Goal: Task Accomplishment & Management: Complete application form

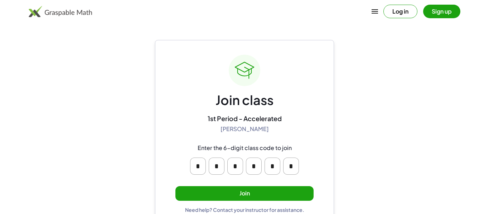
scroll to position [14, 0]
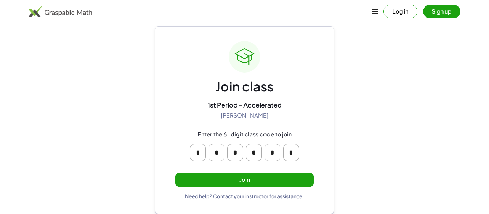
click at [268, 180] on button "Join" at bounding box center [244, 180] width 138 height 15
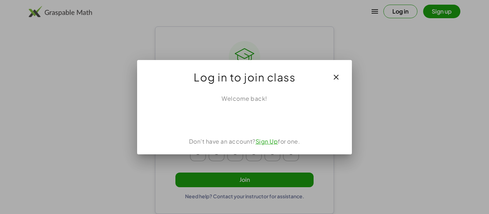
scroll to position [0, 0]
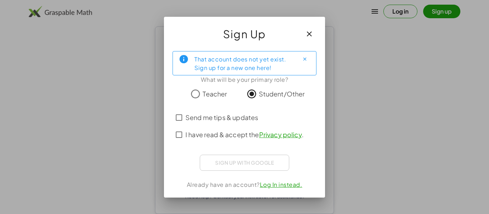
click at [227, 135] on span "I have read & accept the Privacy policy ." at bounding box center [244, 135] width 118 height 10
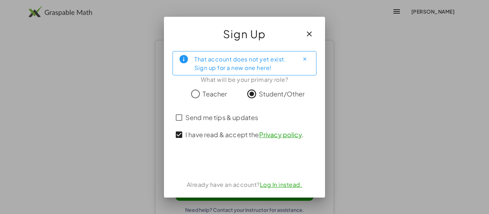
scroll to position [14, 0]
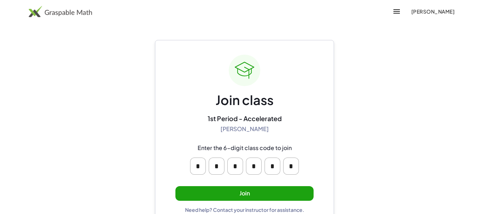
click at [245, 195] on button "Join" at bounding box center [244, 193] width 138 height 15
